Goal: Transaction & Acquisition: Purchase product/service

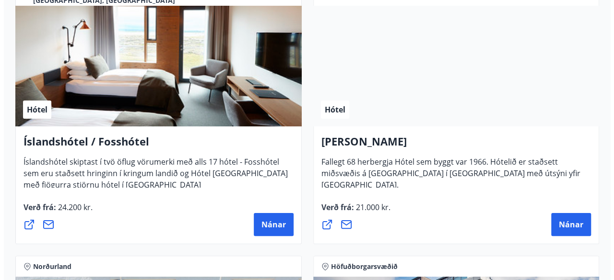
scroll to position [1836, 0]
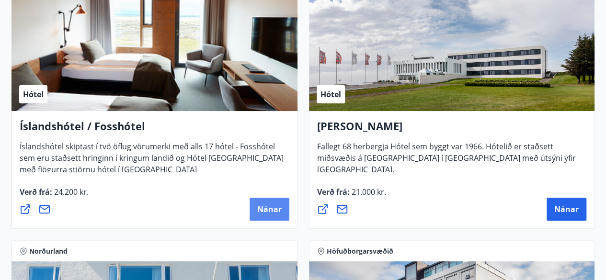
click at [272, 215] on button "Nánar" at bounding box center [270, 209] width 40 height 23
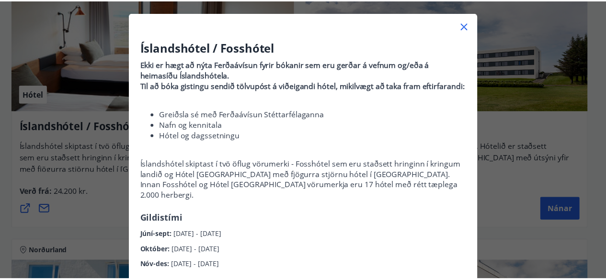
scroll to position [0, 0]
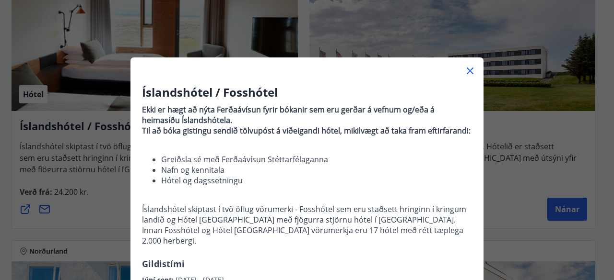
click at [469, 71] on icon at bounding box center [470, 71] width 12 height 12
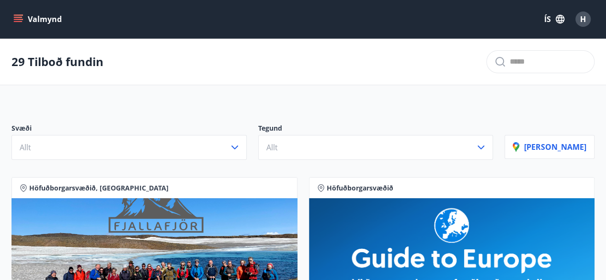
click at [39, 23] on button "Valmynd" at bounding box center [39, 19] width 54 height 17
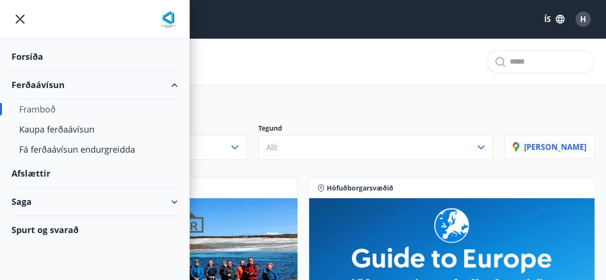
click at [46, 103] on div "Framboð" at bounding box center [94, 109] width 151 height 20
click at [73, 132] on div "Kaupa ferðaávísun" at bounding box center [94, 129] width 151 height 20
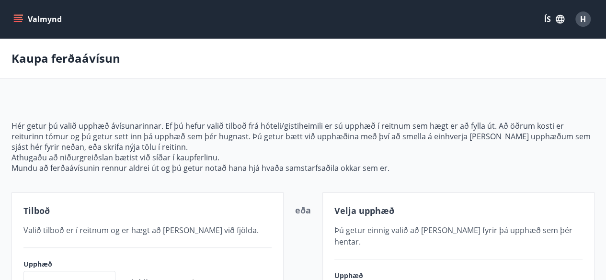
click at [30, 18] on button "Valmynd" at bounding box center [39, 19] width 54 height 17
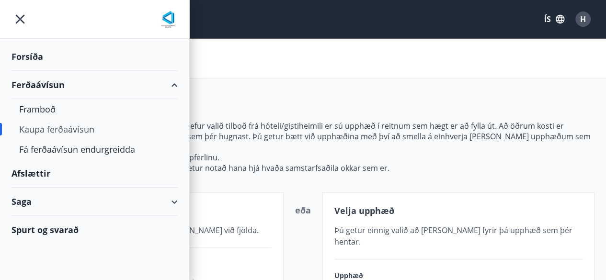
click at [46, 83] on div "Ferðaávísun" at bounding box center [95, 85] width 166 height 28
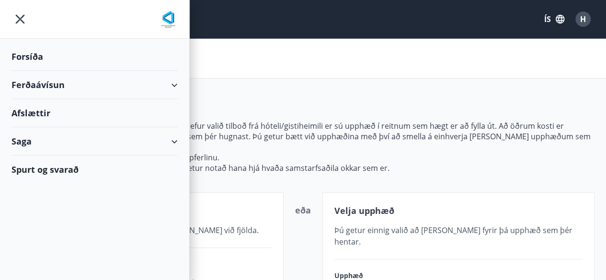
click at [63, 171] on div "Spurt og svarað" at bounding box center [95, 170] width 166 height 28
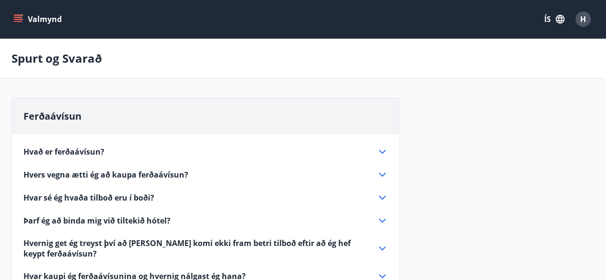
click at [383, 151] on icon at bounding box center [383, 152] width 12 height 12
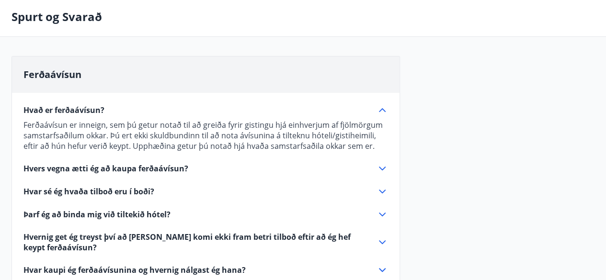
scroll to position [43, 0]
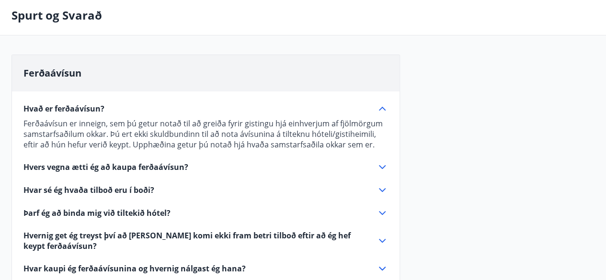
click at [384, 105] on icon at bounding box center [383, 109] width 12 height 12
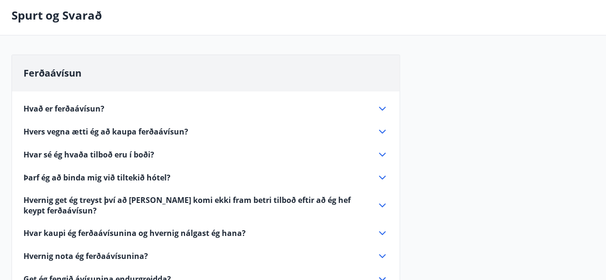
click at [383, 134] on icon at bounding box center [383, 132] width 12 height 12
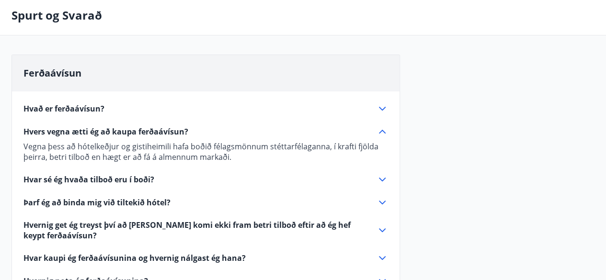
click at [383, 134] on icon at bounding box center [383, 132] width 12 height 12
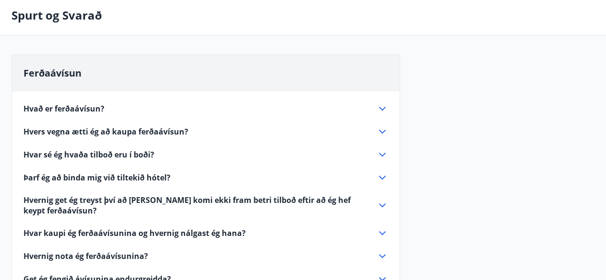
click at [383, 154] on icon at bounding box center [383, 155] width 12 height 12
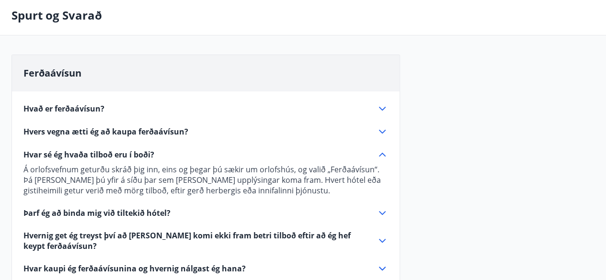
click at [383, 154] on icon at bounding box center [383, 155] width 12 height 12
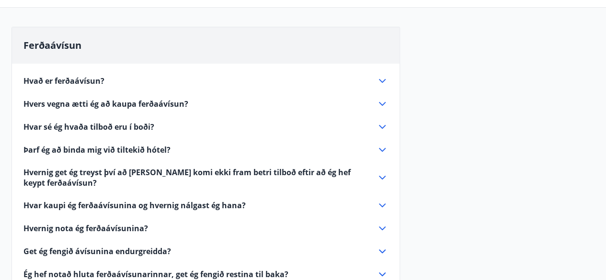
scroll to position [102, 0]
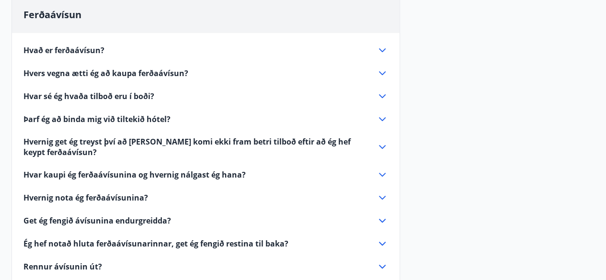
click at [383, 143] on icon at bounding box center [383, 147] width 12 height 12
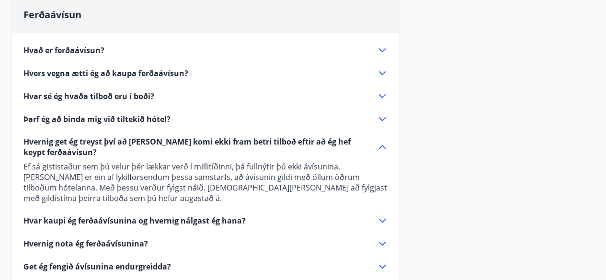
click at [383, 143] on icon at bounding box center [383, 147] width 12 height 12
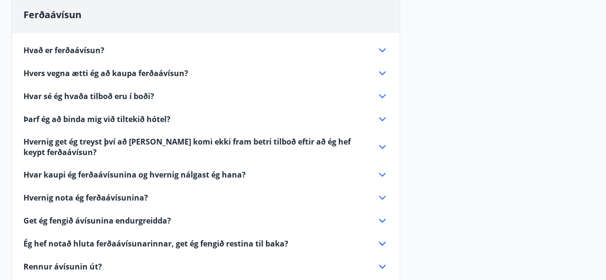
click at [382, 176] on icon at bounding box center [383, 175] width 12 height 12
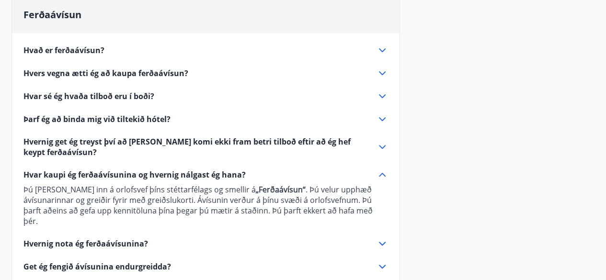
click at [383, 173] on icon at bounding box center [382, 175] width 7 height 4
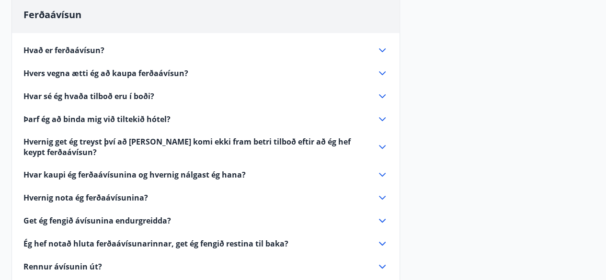
click at [381, 197] on icon at bounding box center [382, 198] width 7 height 4
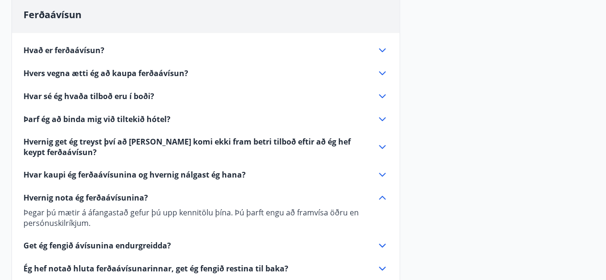
click at [381, 197] on icon at bounding box center [382, 198] width 7 height 4
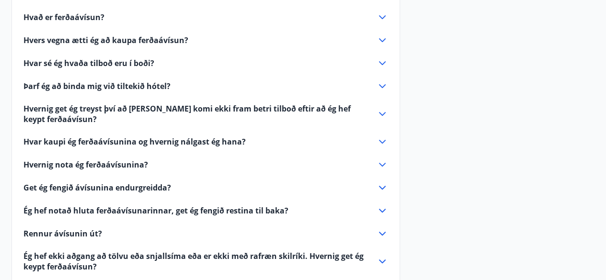
scroll to position [135, 0]
click at [383, 186] on icon at bounding box center [383, 188] width 12 height 12
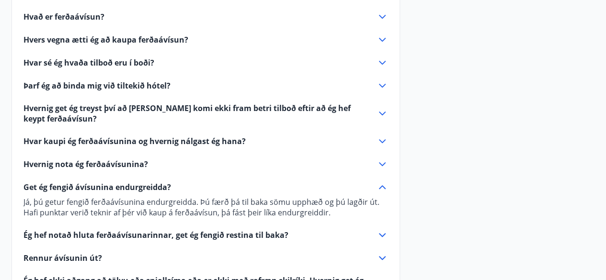
click at [383, 186] on icon at bounding box center [382, 188] width 7 height 4
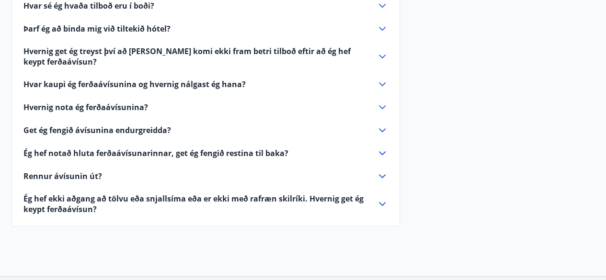
scroll to position [216, 0]
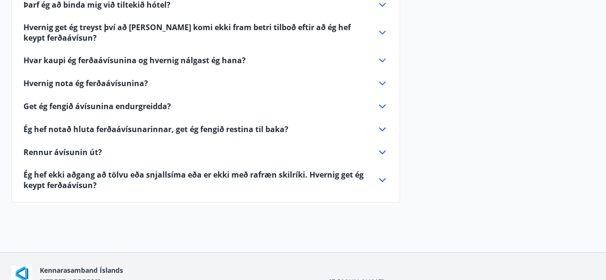
click at [383, 151] on icon at bounding box center [383, 153] width 12 height 12
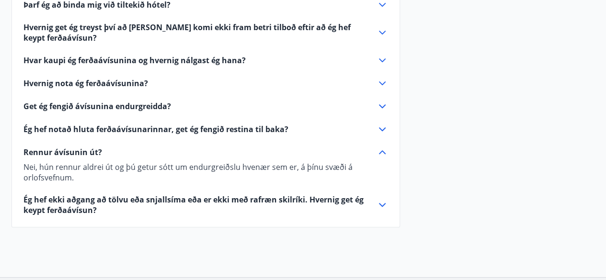
click at [383, 151] on icon at bounding box center [382, 153] width 7 height 4
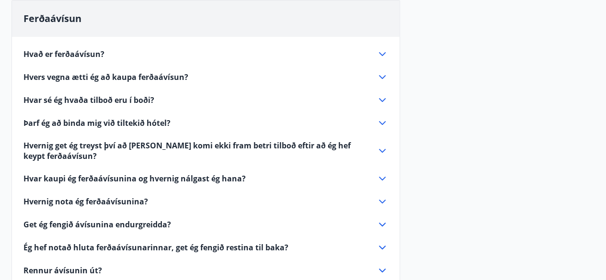
scroll to position [0, 0]
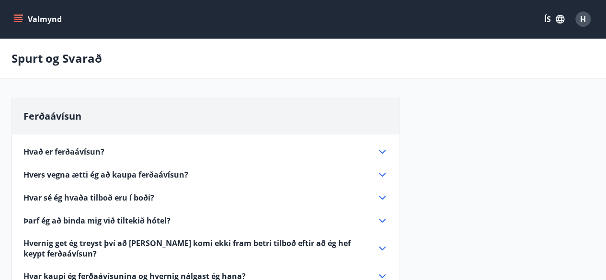
click at [13, 13] on button "Valmynd" at bounding box center [39, 19] width 54 height 17
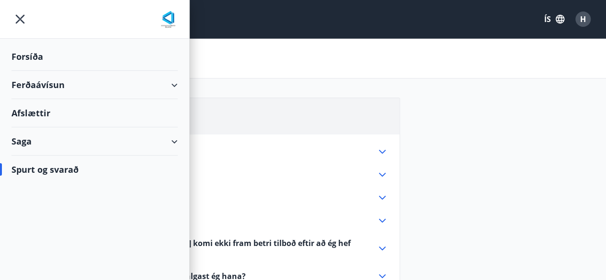
click at [150, 141] on div "Saga" at bounding box center [95, 142] width 166 height 28
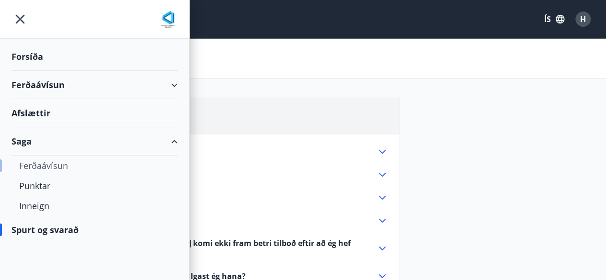
click at [60, 166] on div "Ferðaávísun" at bounding box center [94, 166] width 151 height 20
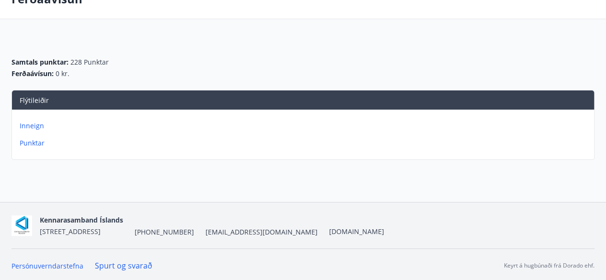
scroll to position [60, 0]
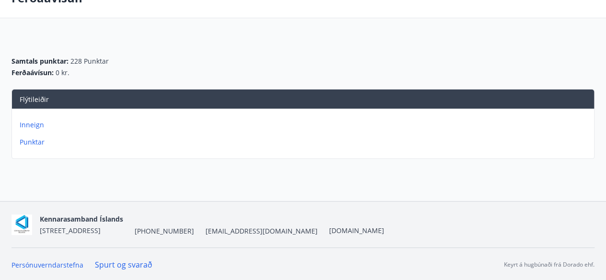
click at [31, 126] on p "Inneign" at bounding box center [305, 125] width 571 height 10
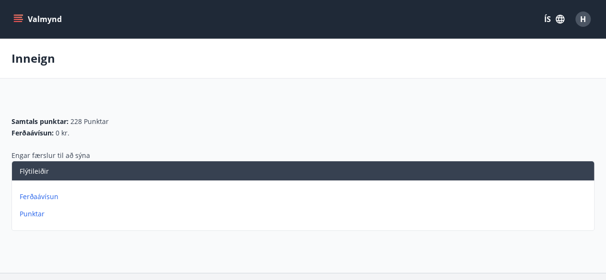
click at [38, 213] on p "Punktar" at bounding box center [305, 214] width 571 height 10
click at [59, 23] on button "Valmynd" at bounding box center [39, 19] width 54 height 17
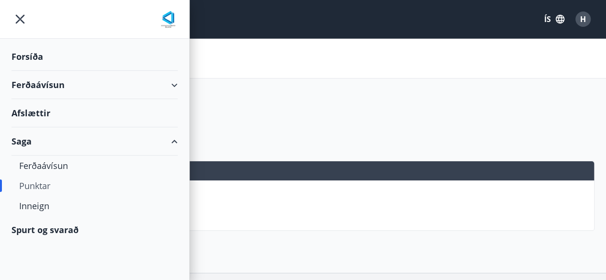
click at [51, 87] on div "Ferðaávísun" at bounding box center [95, 85] width 166 height 28
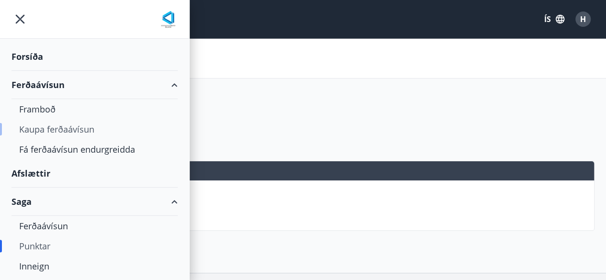
click at [54, 128] on div "Kaupa ferðaávísun" at bounding box center [94, 129] width 151 height 20
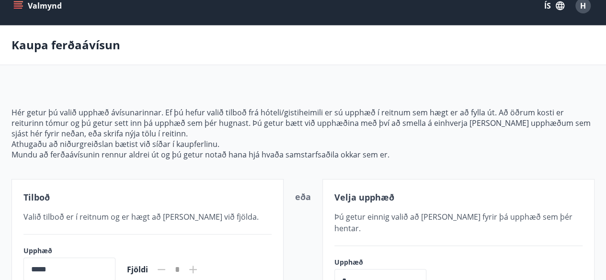
scroll to position [11, 0]
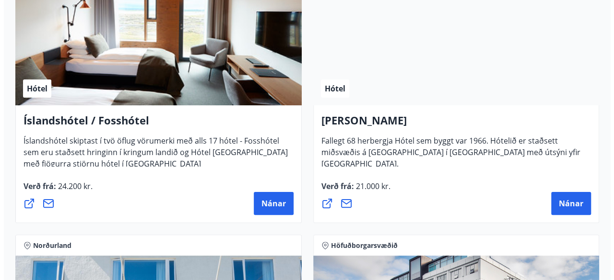
scroll to position [1844, 0]
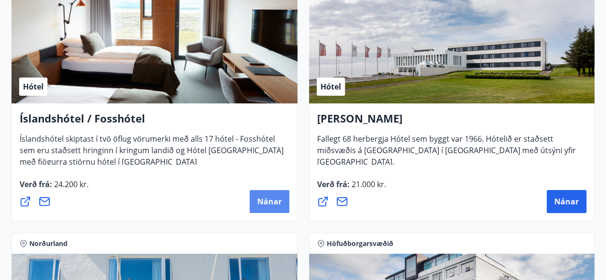
click at [257, 197] on button "Nánar" at bounding box center [270, 201] width 40 height 23
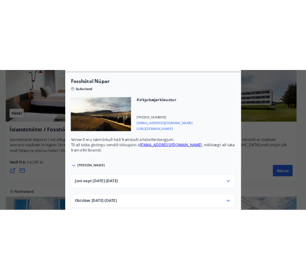
scroll to position [3137, 0]
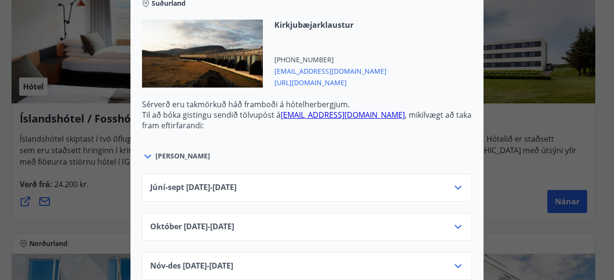
click at [149, 151] on icon at bounding box center [148, 157] width 12 height 12
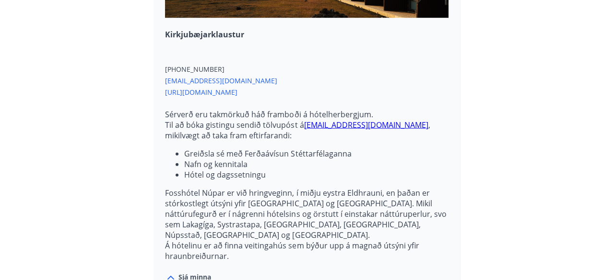
scroll to position [4229, 0]
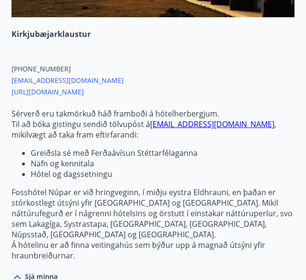
click at [186, 74] on span "[EMAIL_ADDRESS][DOMAIN_NAME]" at bounding box center [153, 80] width 283 height 12
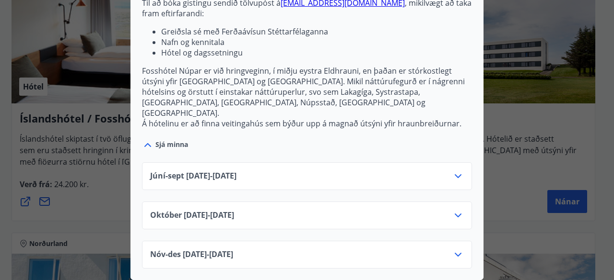
scroll to position [3227, 0]
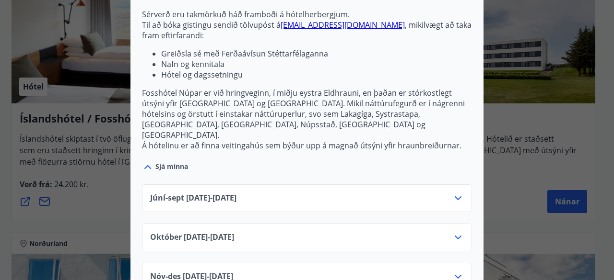
click at [585, 143] on div "Íslandshótel / Fosshótel Ekki er hægt að nýta Ferðaávísun fyrir bókanir sem eru…" at bounding box center [307, 140] width 614 height 280
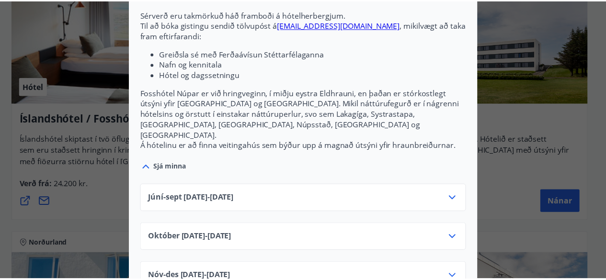
scroll to position [0, 0]
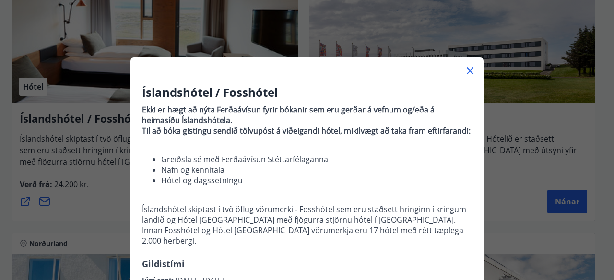
click at [468, 70] on icon at bounding box center [470, 71] width 12 height 12
